Goal: Task Accomplishment & Management: Manage account settings

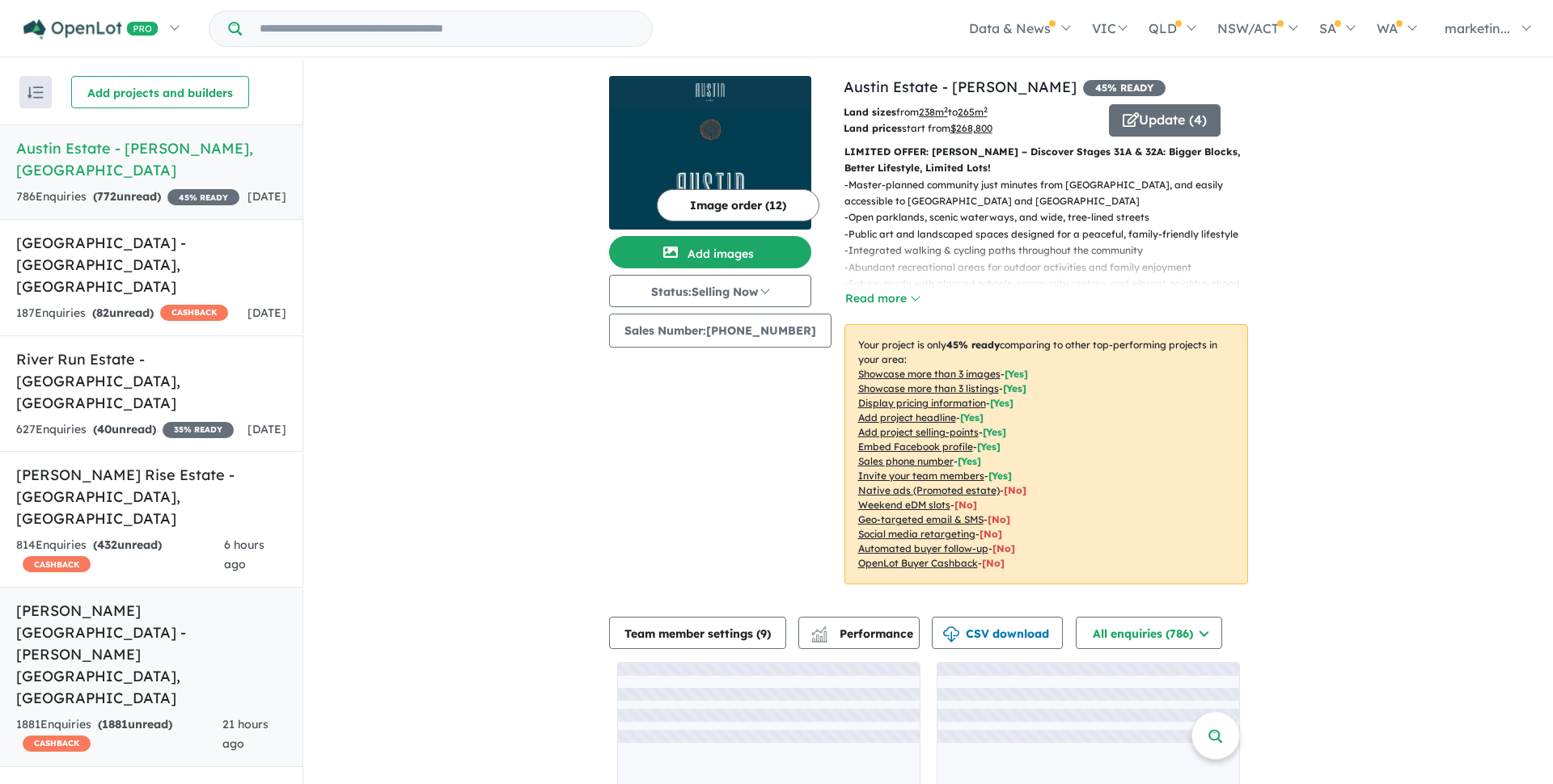
click at [40, 600] on h5 "[PERSON_NAME][GEOGRAPHIC_DATA] - [PERSON_NAME][GEOGRAPHIC_DATA] , [GEOGRAPHIC_D…" at bounding box center [151, 654] width 270 height 109
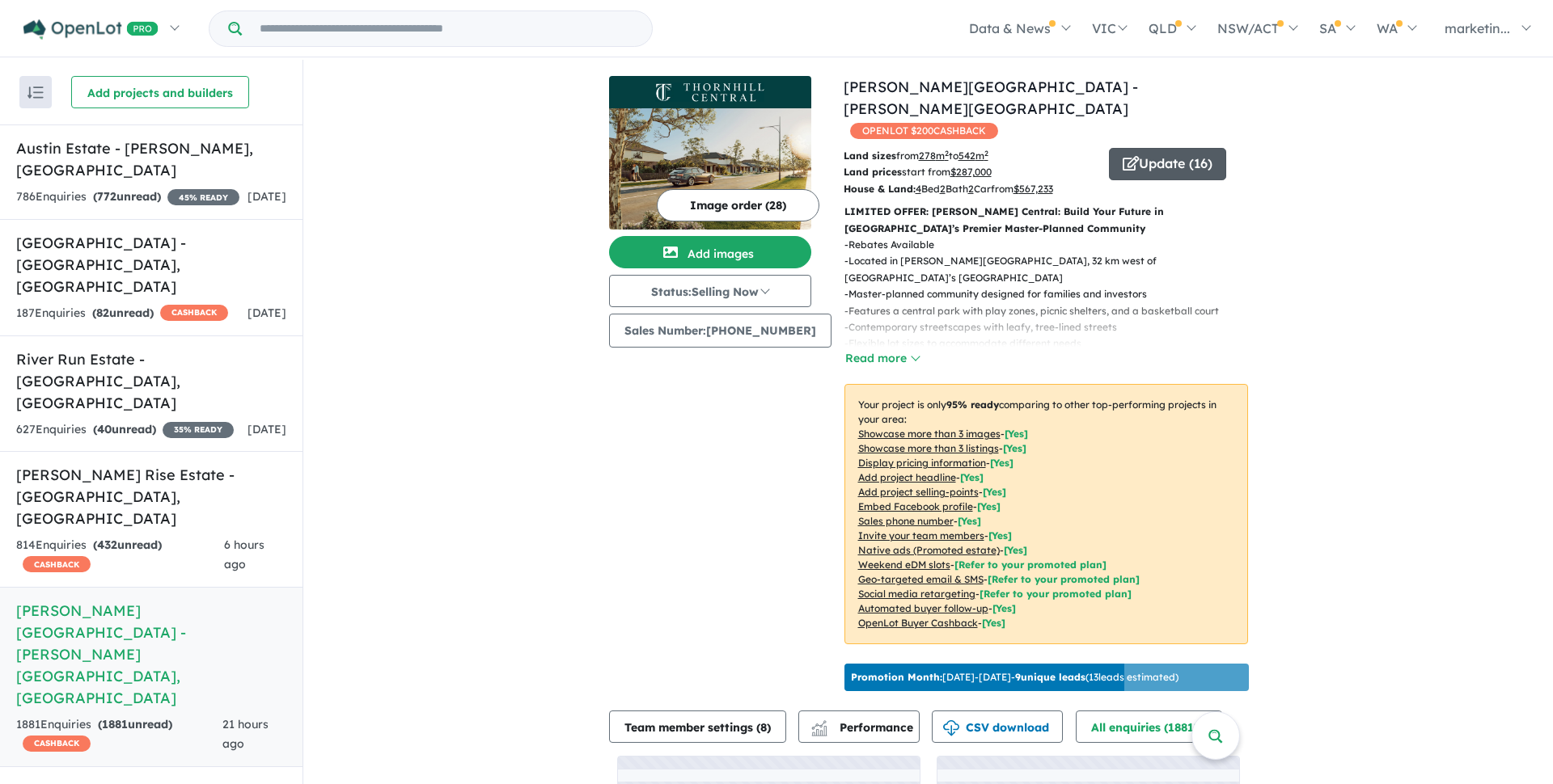
click at [1203, 148] on button "Update ( 16 )" at bounding box center [1167, 163] width 117 height 32
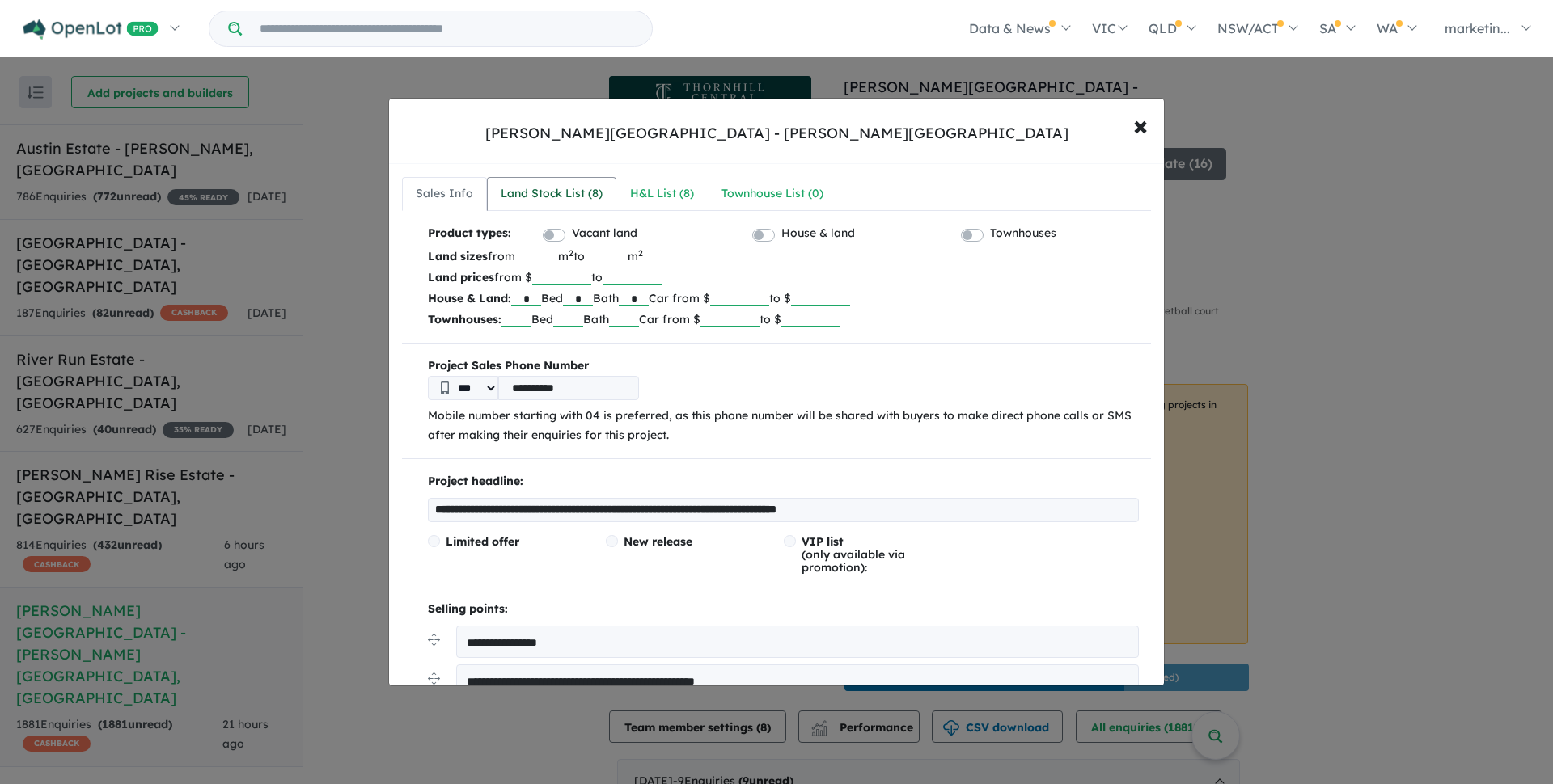
click at [551, 193] on div "Land Stock List ( 8 )" at bounding box center [552, 194] width 102 height 20
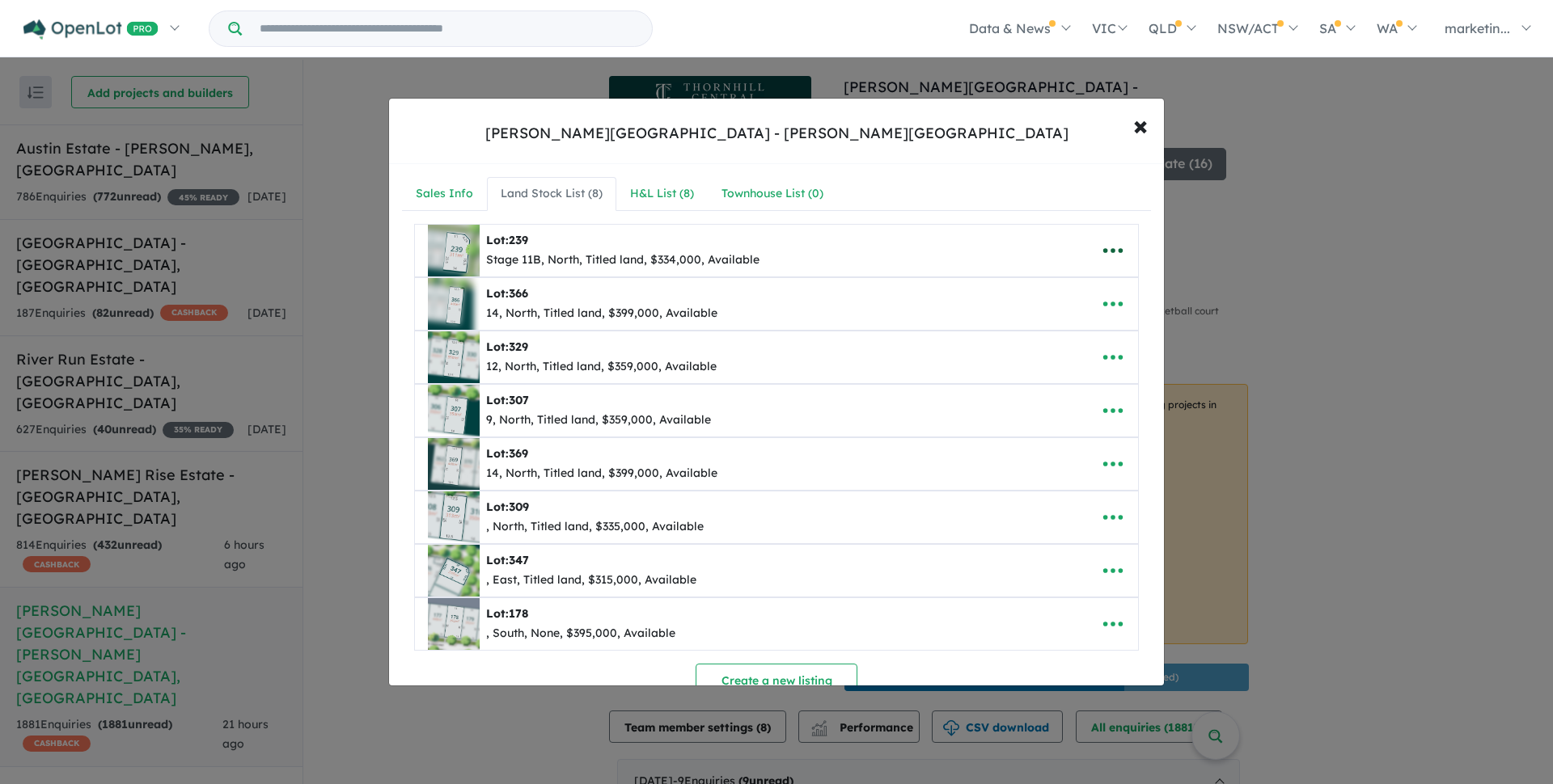
click at [1118, 246] on icon "button" at bounding box center [1113, 250] width 24 height 24
click at [1061, 288] on link "Edit" at bounding box center [1077, 290] width 120 height 37
select select "*****"
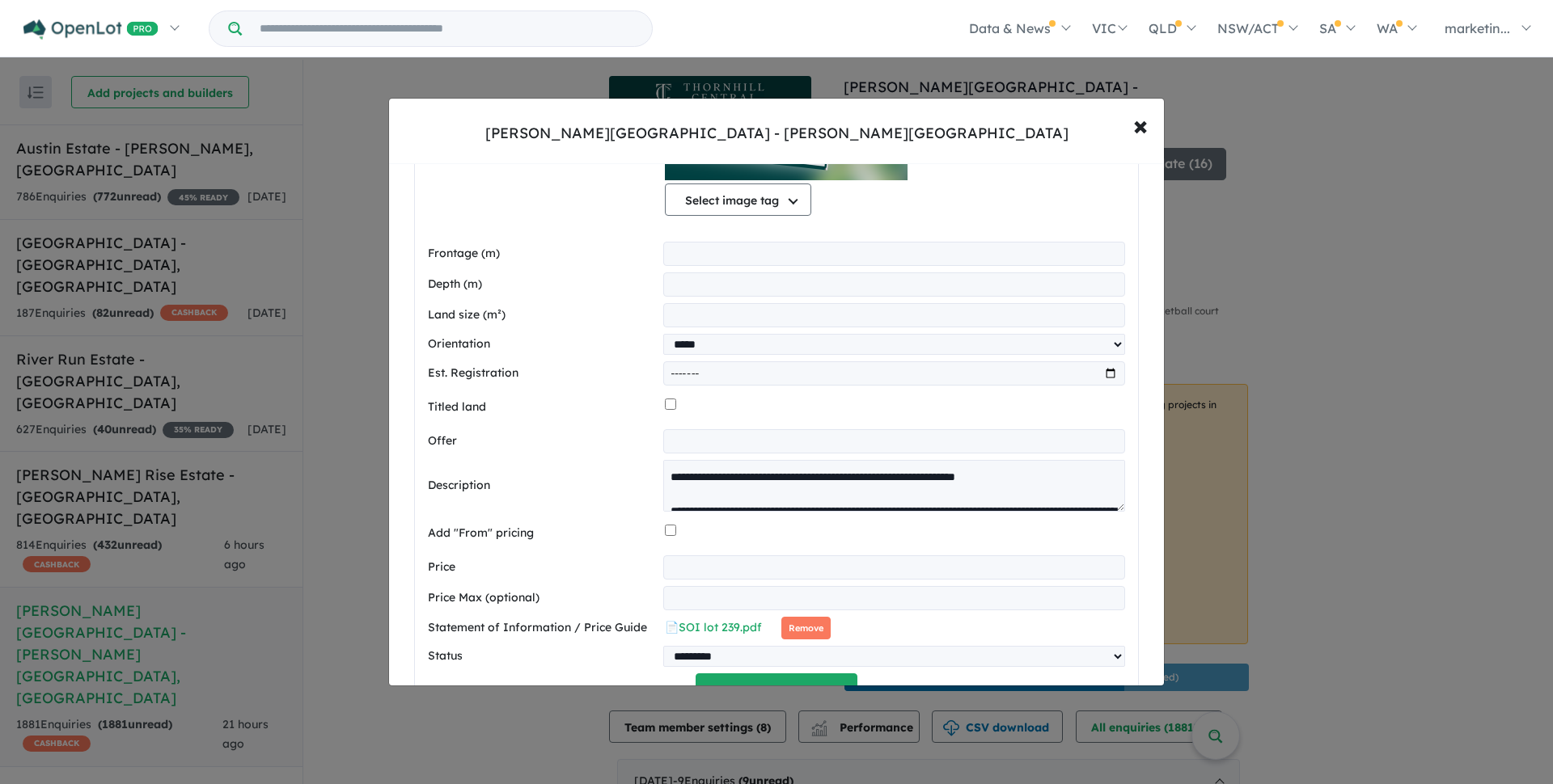
scroll to position [345, 0]
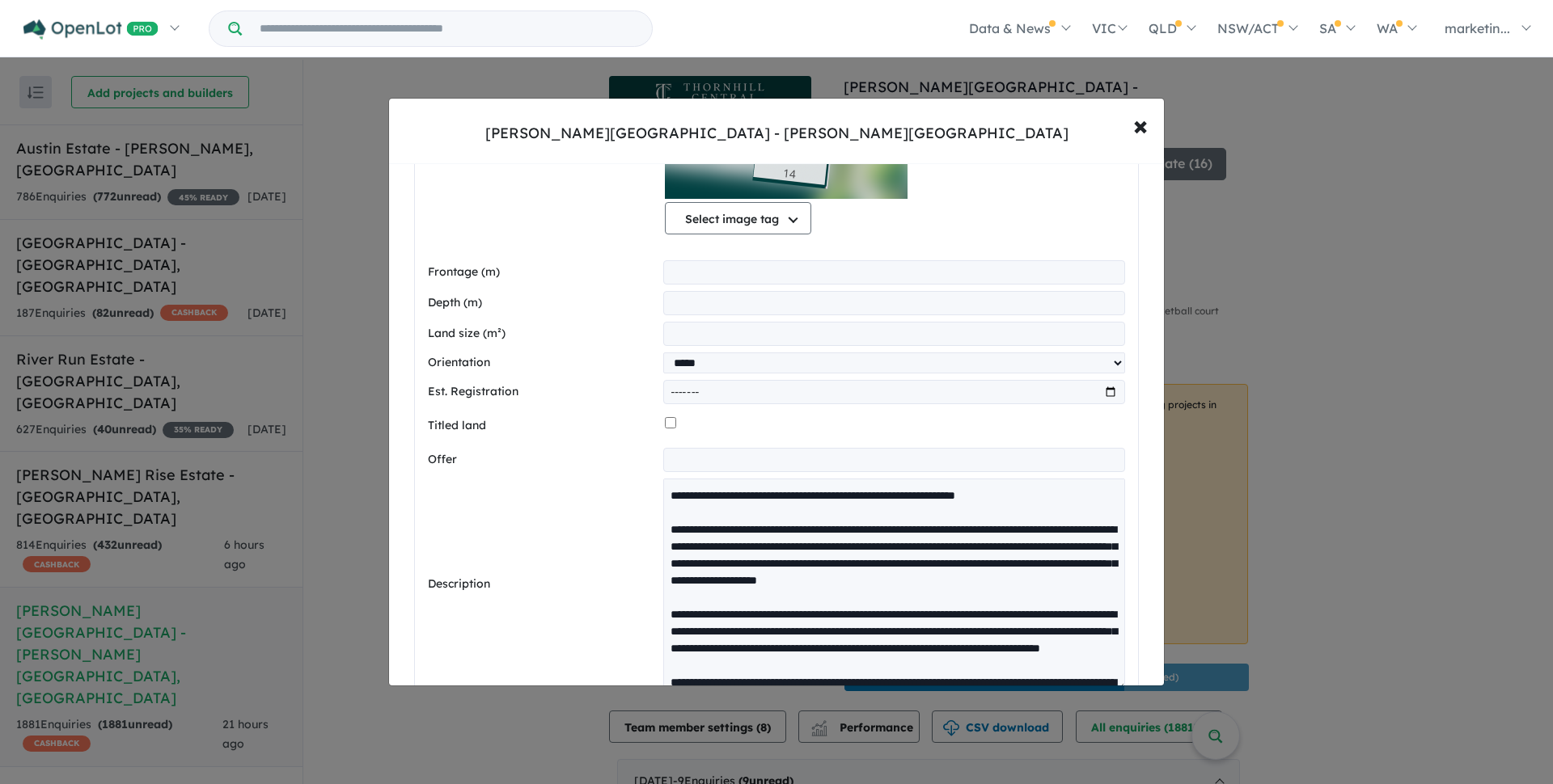
drag, startPoint x: 1120, startPoint y: 526, endPoint x: 1084, endPoint y: 687, distance: 165.0
click at [1084, 687] on textarea at bounding box center [894, 585] width 462 height 213
drag, startPoint x: 878, startPoint y: 495, endPoint x: 1059, endPoint y: 499, distance: 181.0
click at [1059, 499] on textarea at bounding box center [894, 585] width 462 height 213
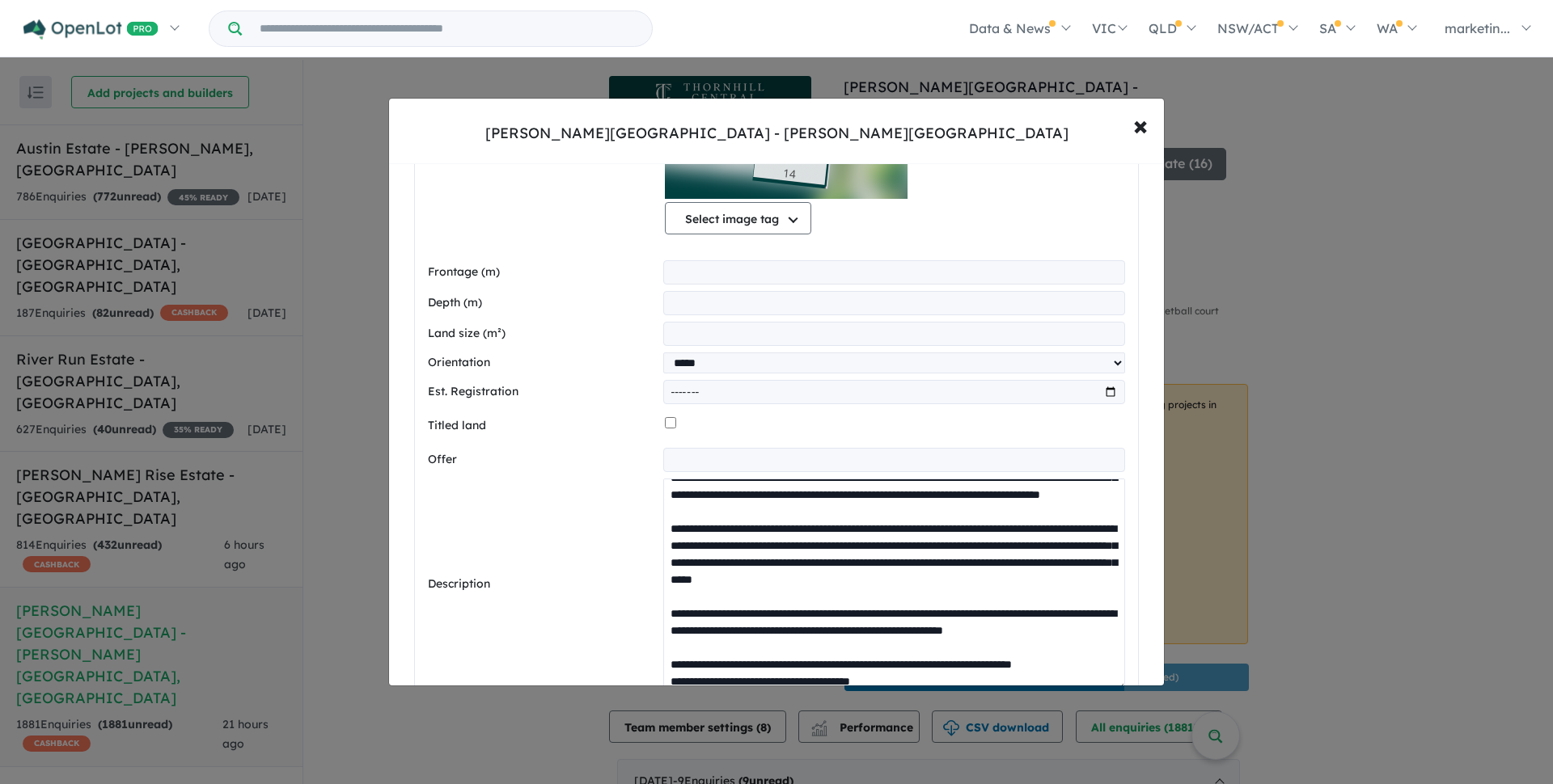
scroll to position [157, 0]
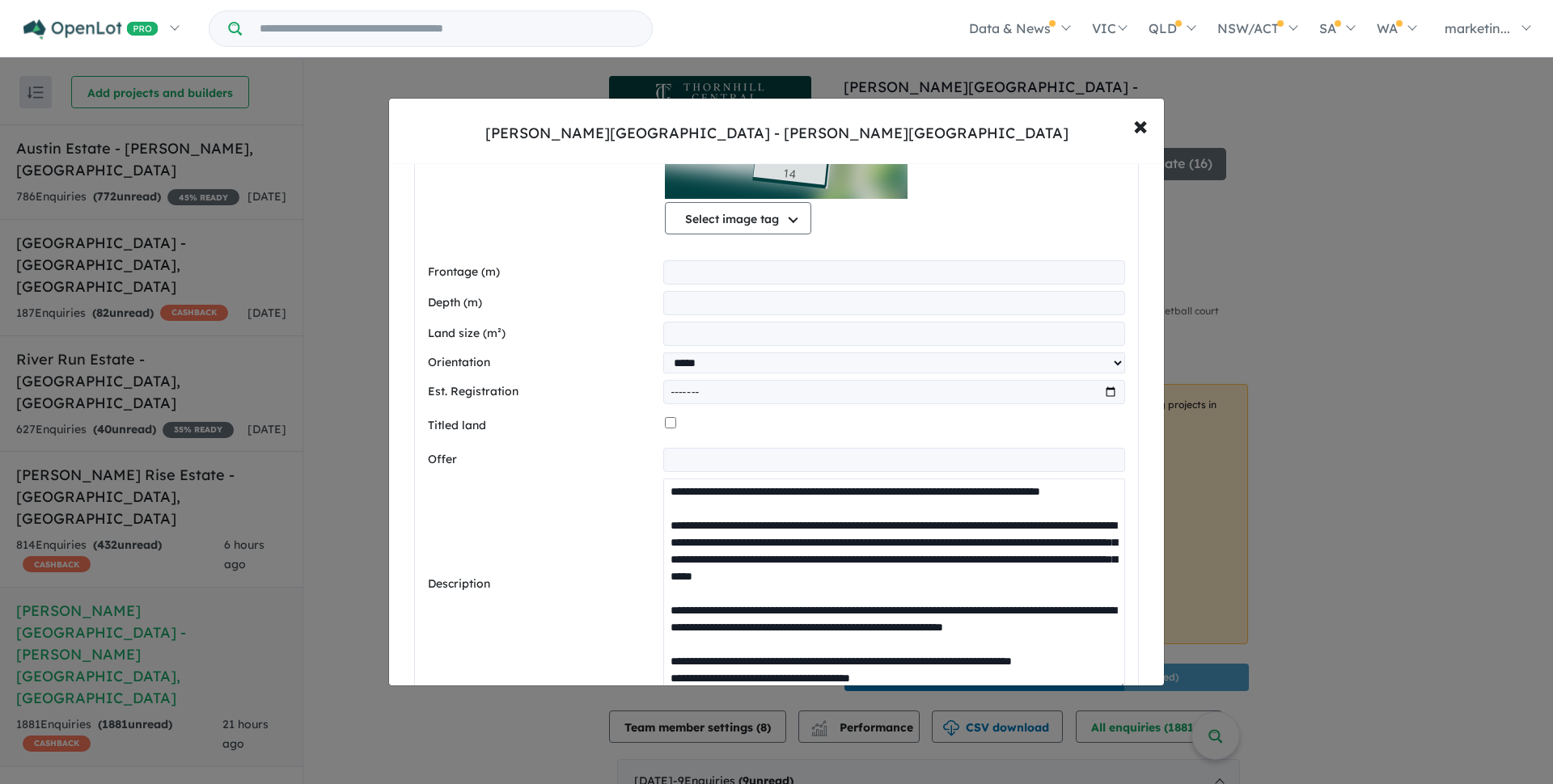
drag, startPoint x: 786, startPoint y: 577, endPoint x: 822, endPoint y: 594, distance: 39.8
click at [822, 594] on textarea at bounding box center [894, 585] width 462 height 213
